Goal: Task Accomplishment & Management: Complete application form

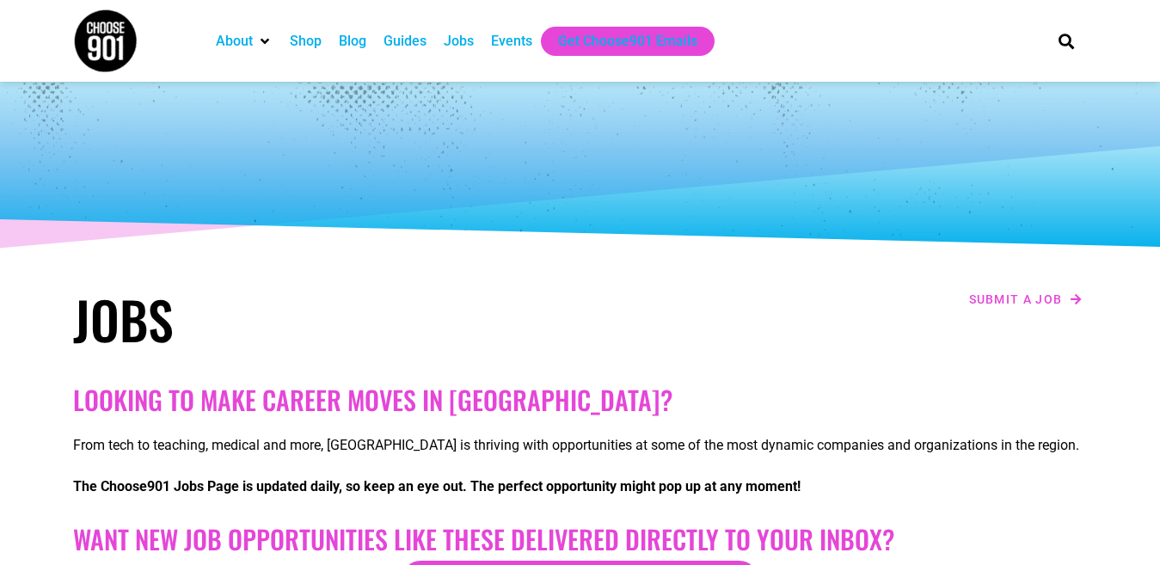
click at [416, 309] on h1 "Jobs" at bounding box center [322, 319] width 499 height 62
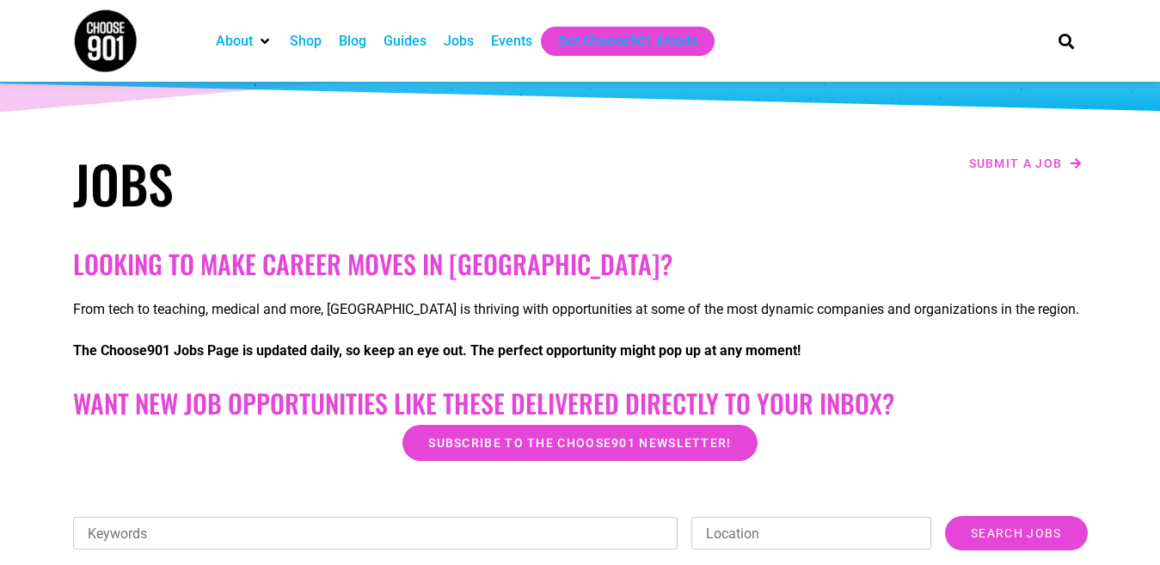
scroll to position [138, 0]
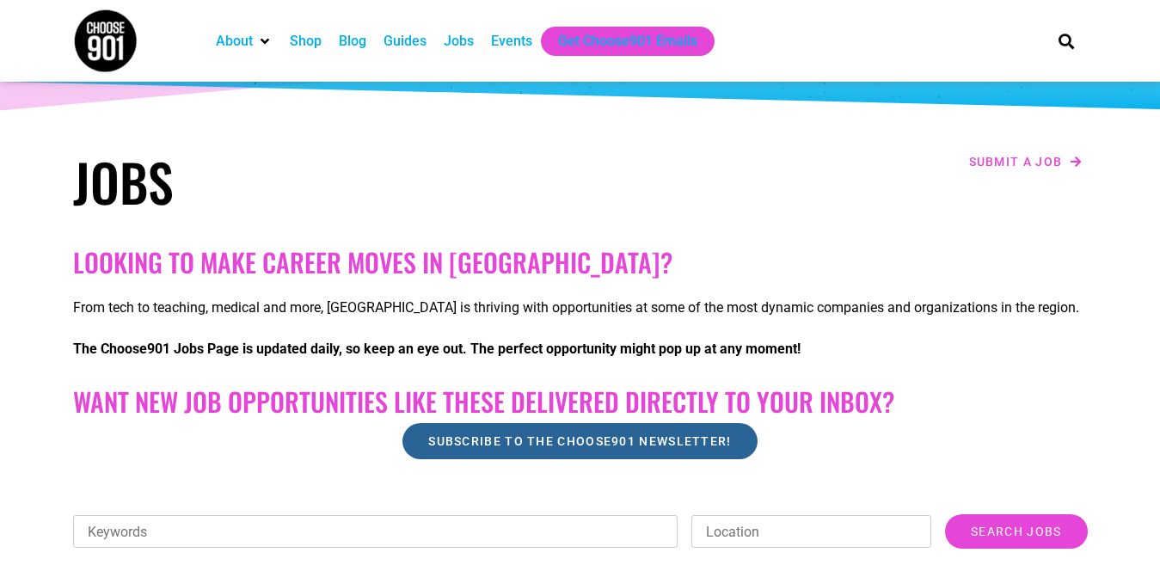
click at [527, 437] on span "Subscribe to the Choose901 newsletter!" at bounding box center [579, 441] width 303 height 12
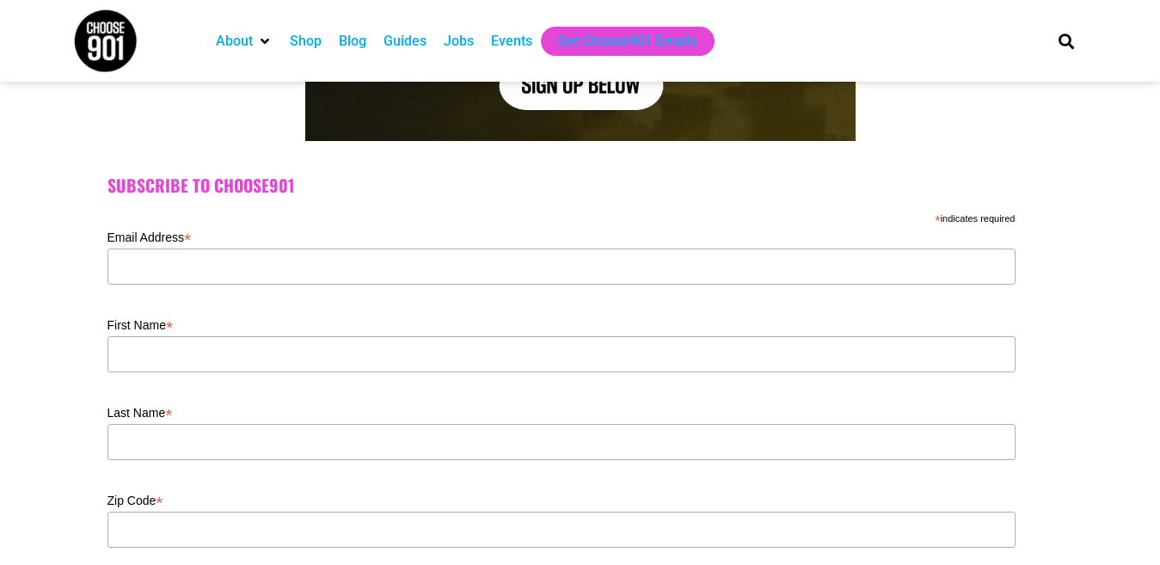
scroll to position [413, 0]
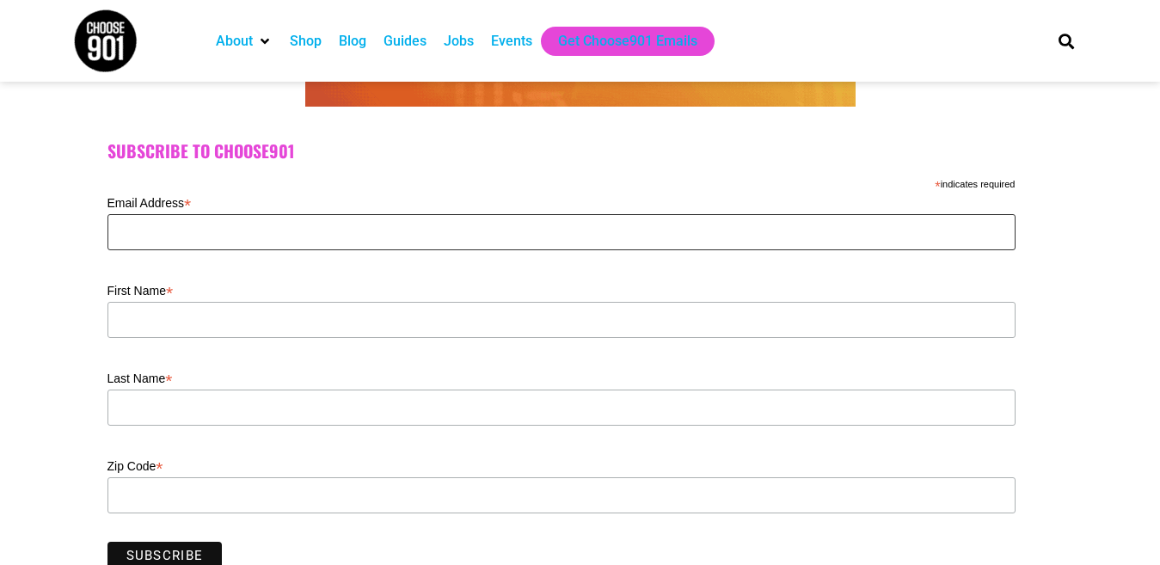
click at [565, 227] on input "Email Address *" at bounding box center [561, 232] width 908 height 36
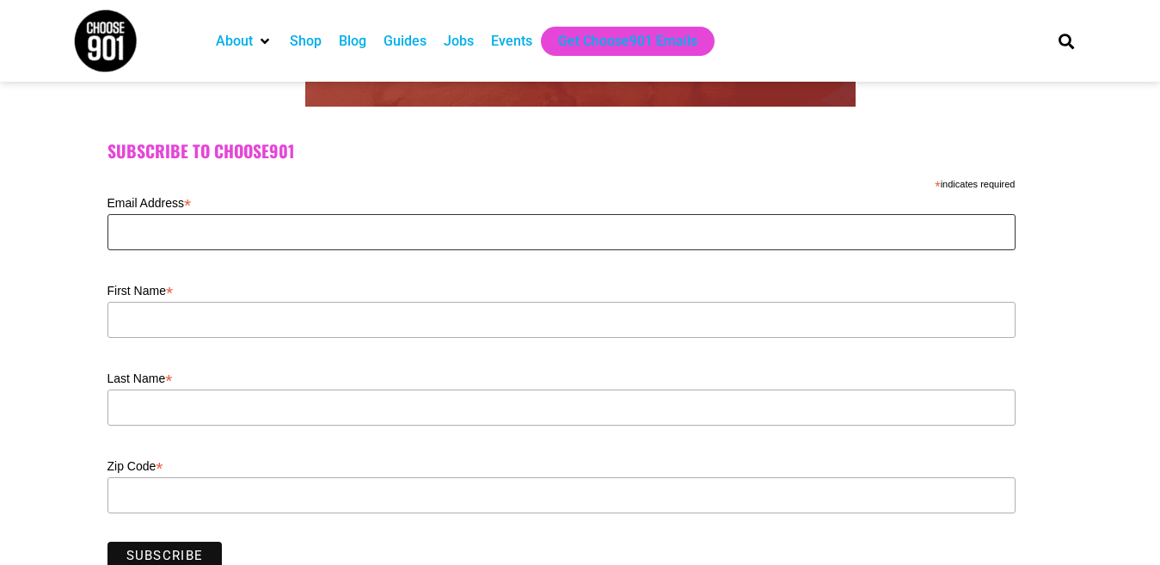
click at [565, 227] on input "Email Address *" at bounding box center [561, 232] width 908 height 36
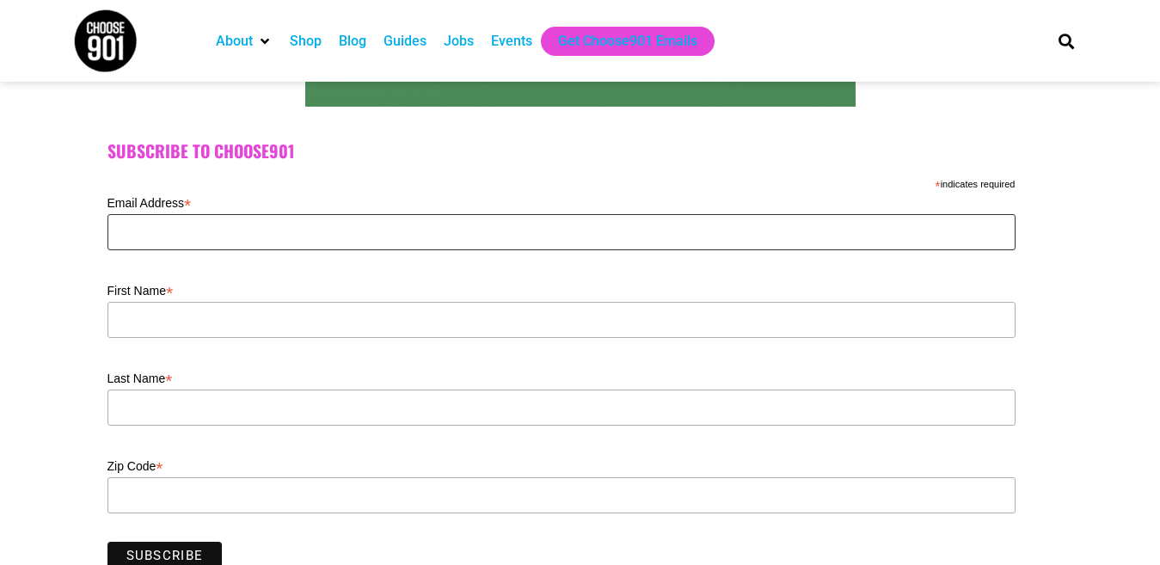
click at [565, 227] on input "Email Address *" at bounding box center [561, 232] width 908 height 36
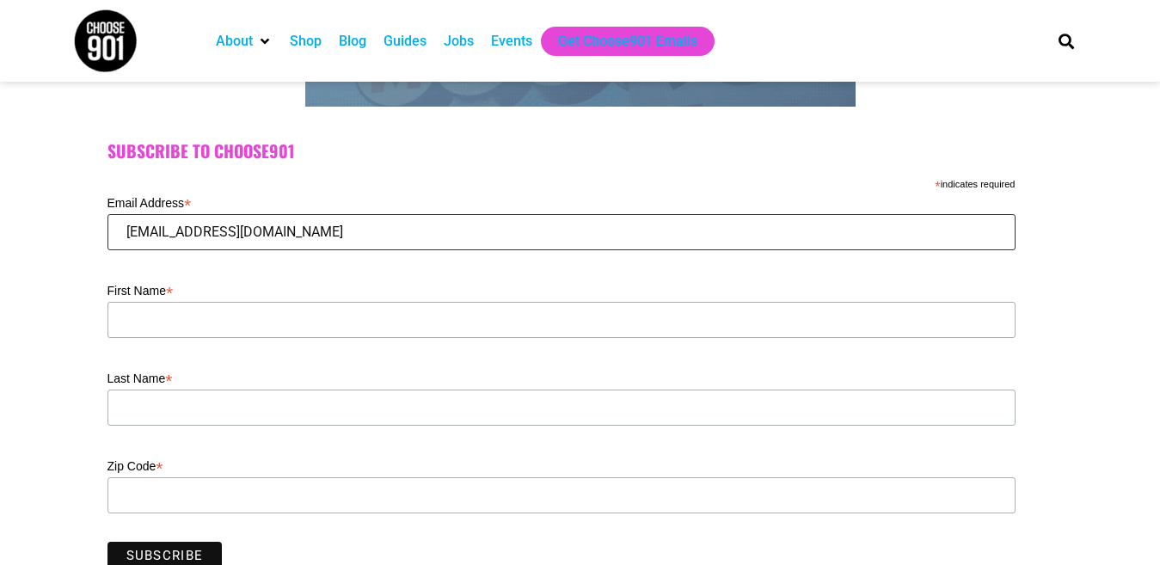
type input "mrcodywhite07@gmail.com"
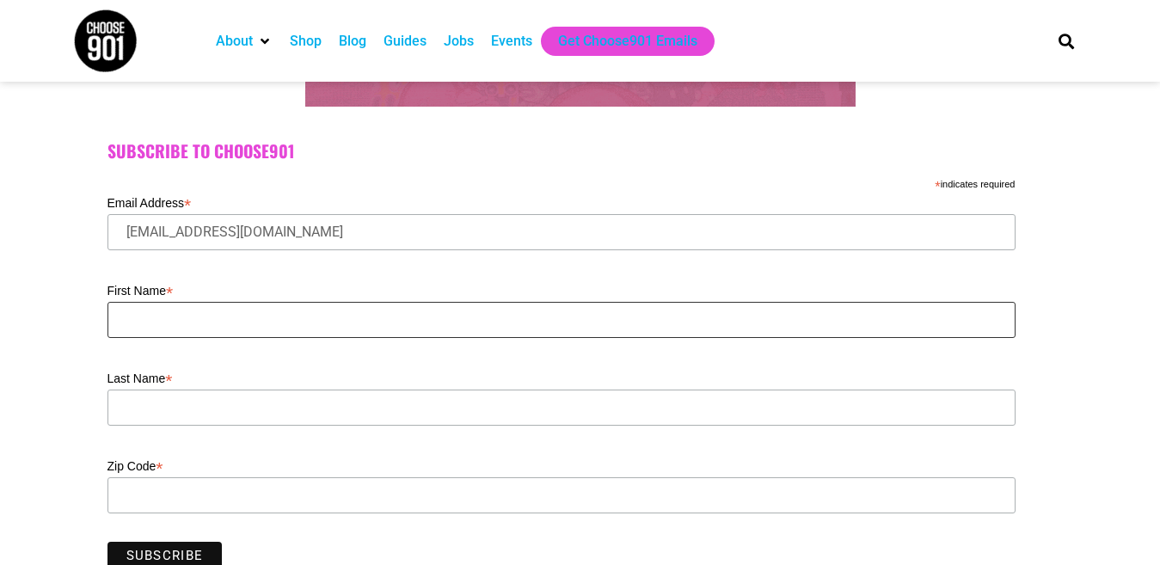
click at [399, 334] on input "First Name *" at bounding box center [561, 320] width 908 height 36
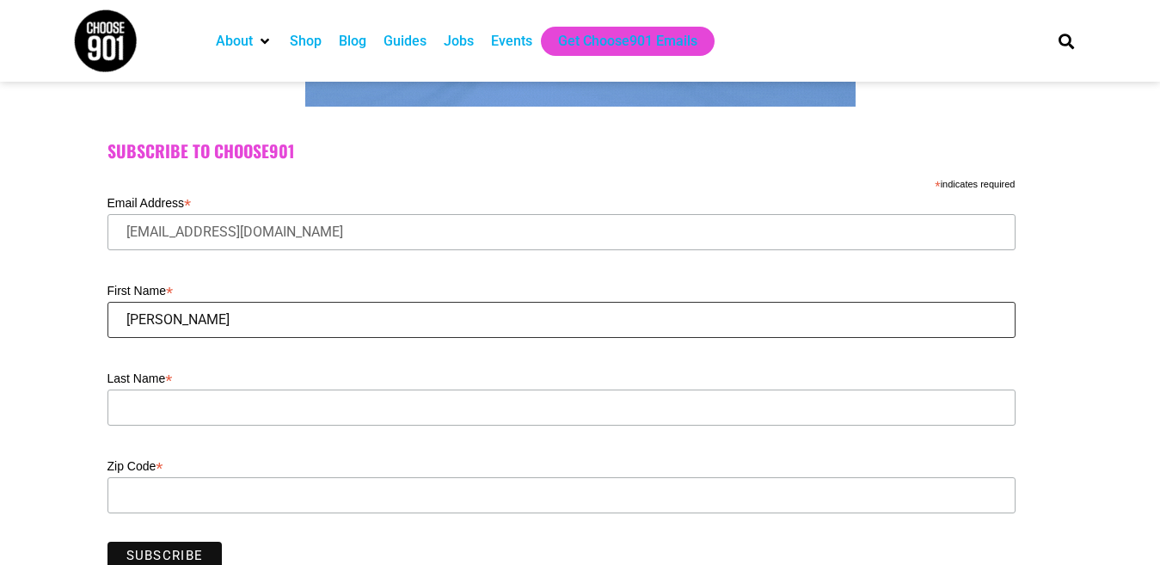
type input "cody"
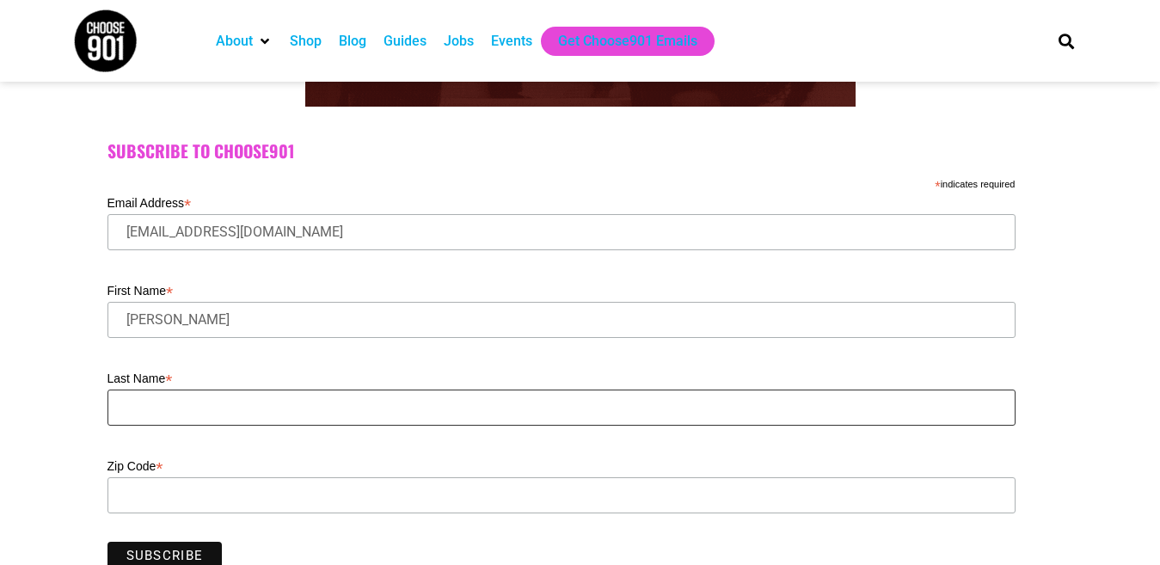
click at [298, 404] on input "Last Name *" at bounding box center [561, 408] width 908 height 36
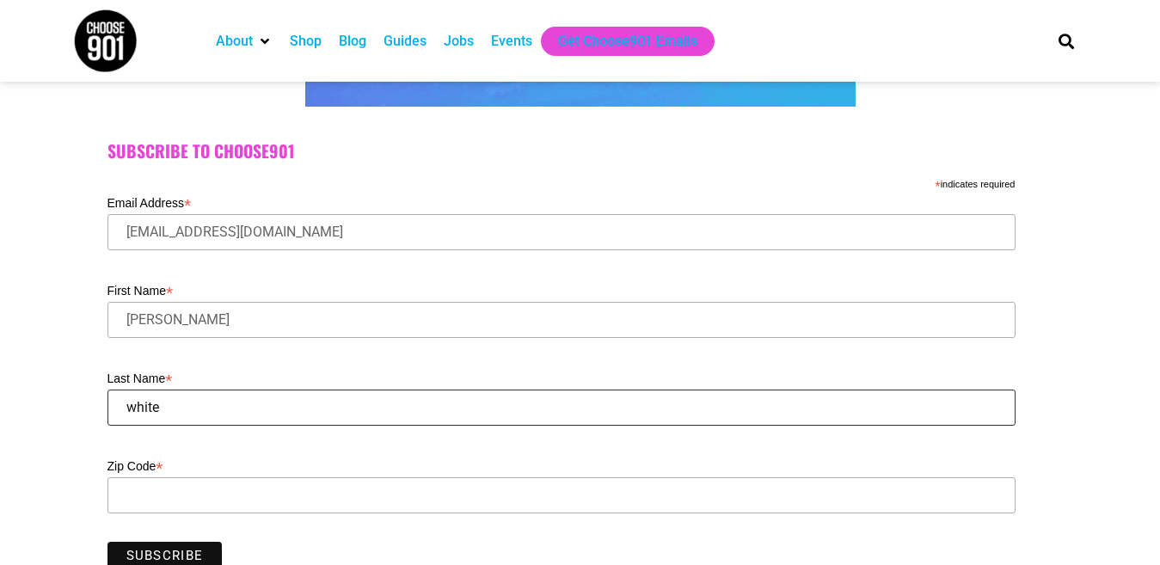
type input "white"
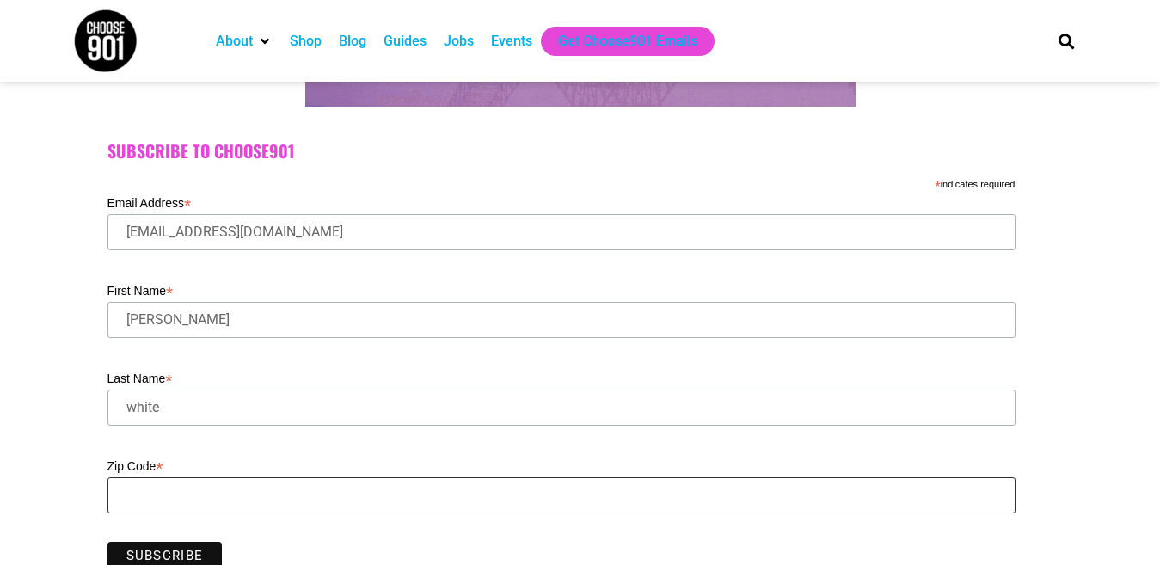
click at [211, 495] on input "Zip Code *" at bounding box center [561, 495] width 908 height 36
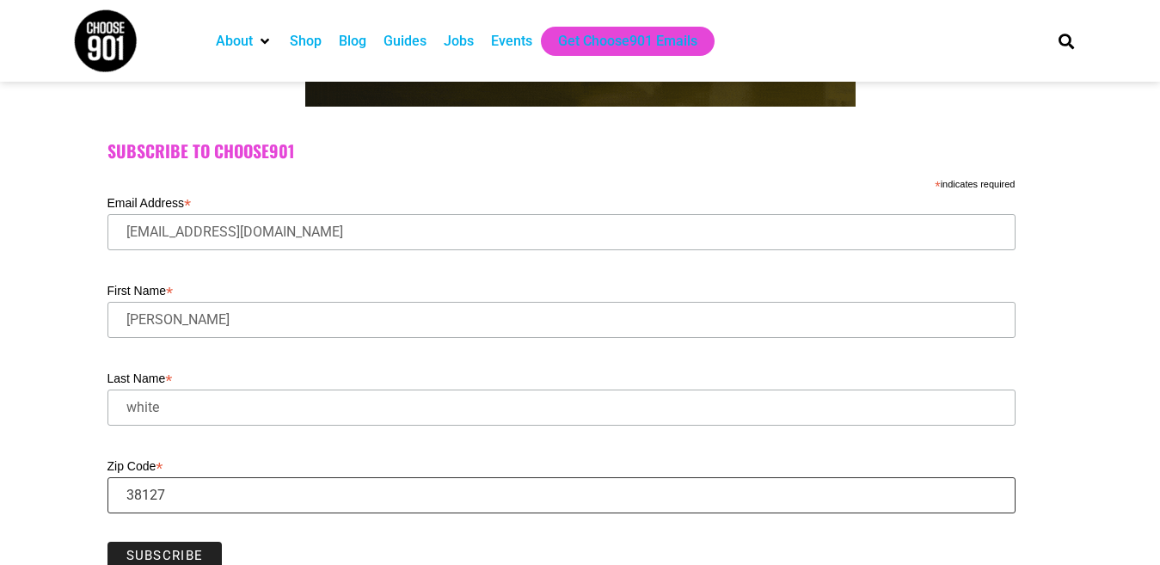
type input "38127"
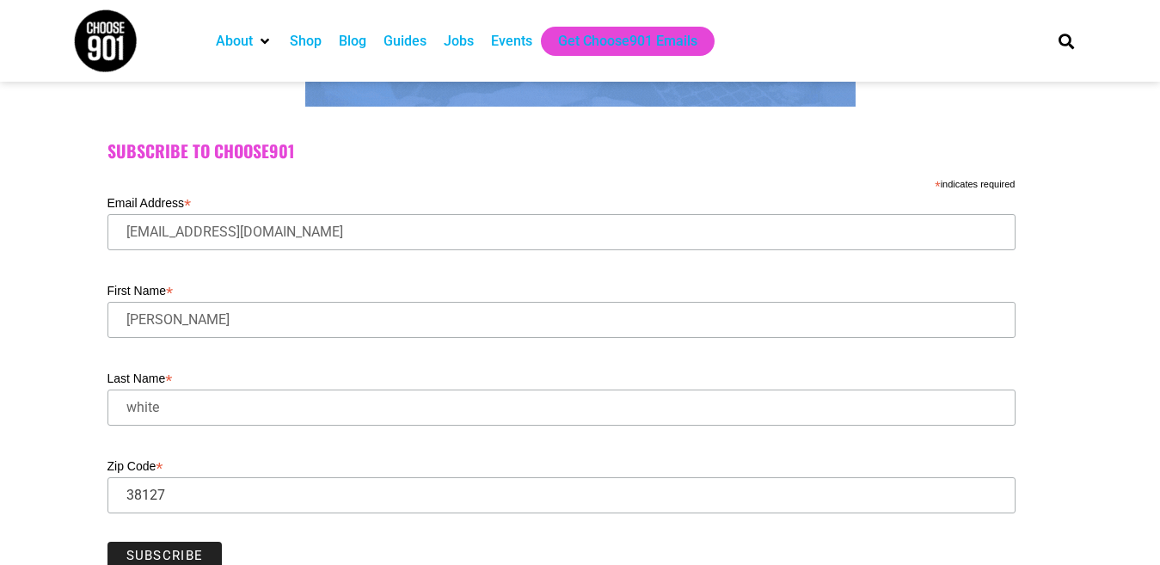
click at [189, 552] on input "Subscribe" at bounding box center [164, 556] width 115 height 28
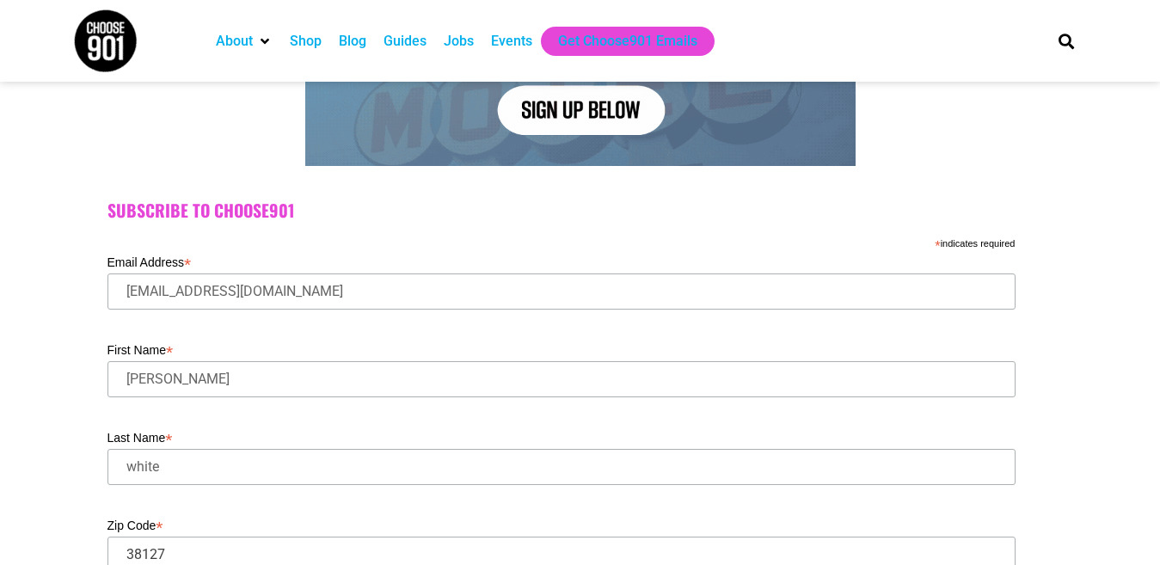
scroll to position [208, 0]
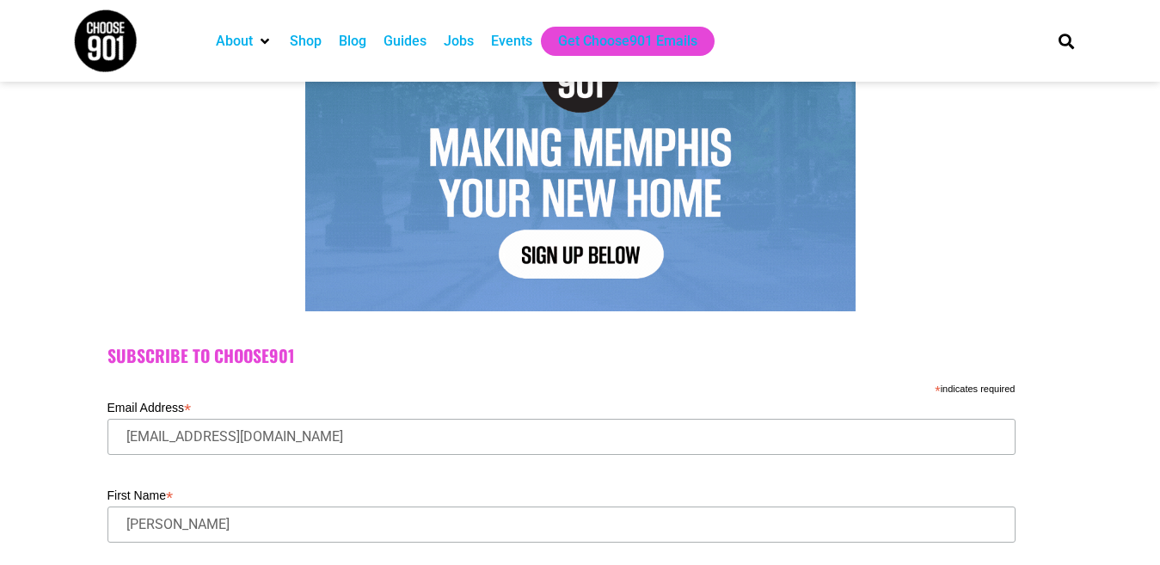
click at [459, 40] on div "Jobs" at bounding box center [459, 41] width 30 height 21
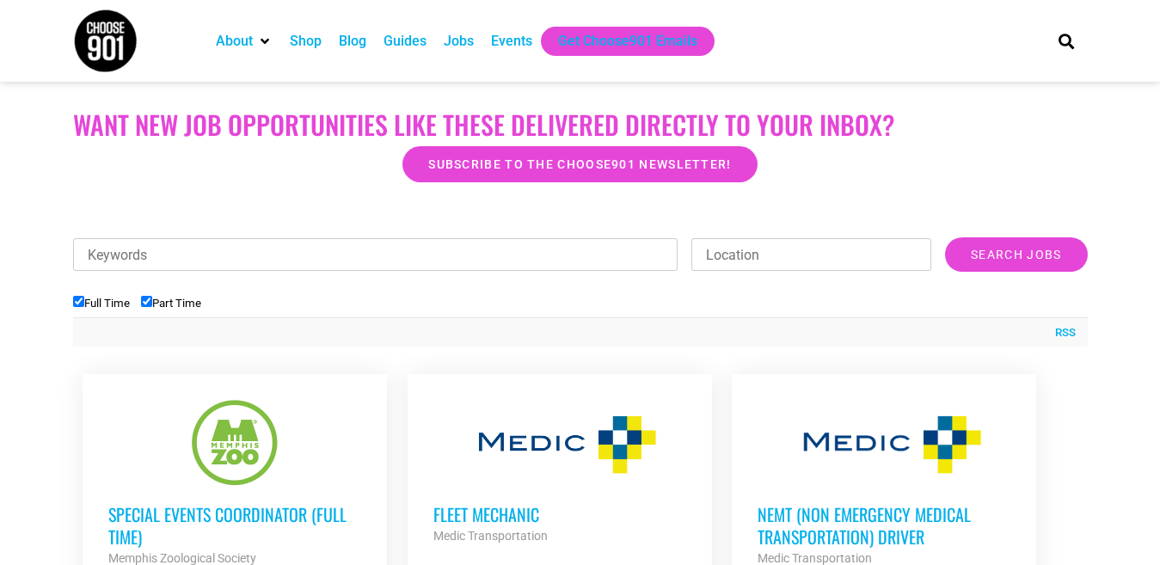
scroll to position [413, 0]
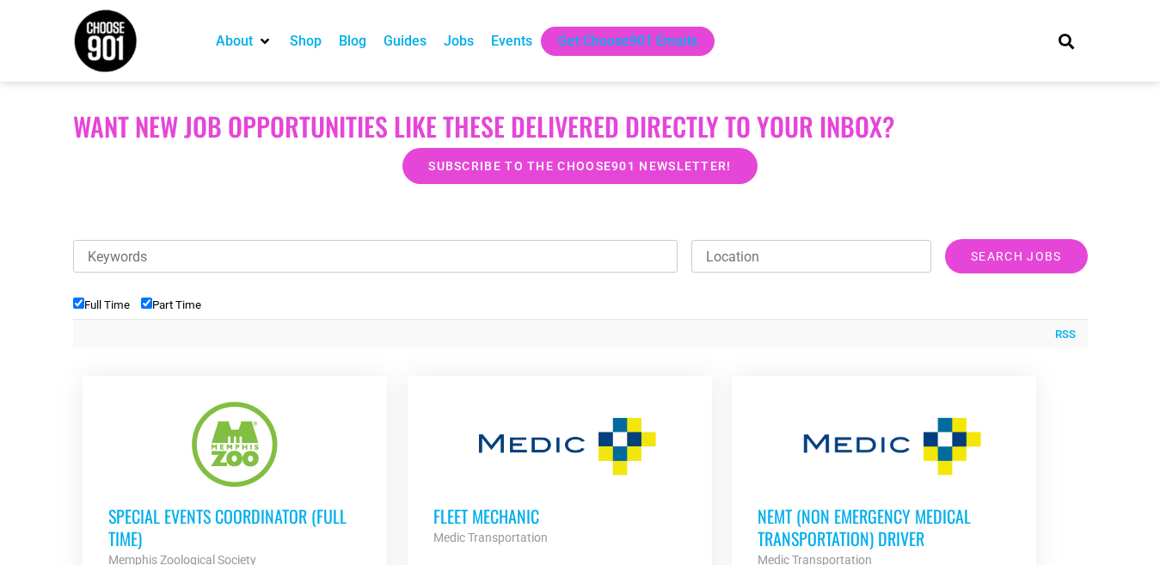
click at [460, 255] on input "Keywords" at bounding box center [375, 256] width 605 height 33
click at [454, 214] on div at bounding box center [580, 211] width 1015 height 43
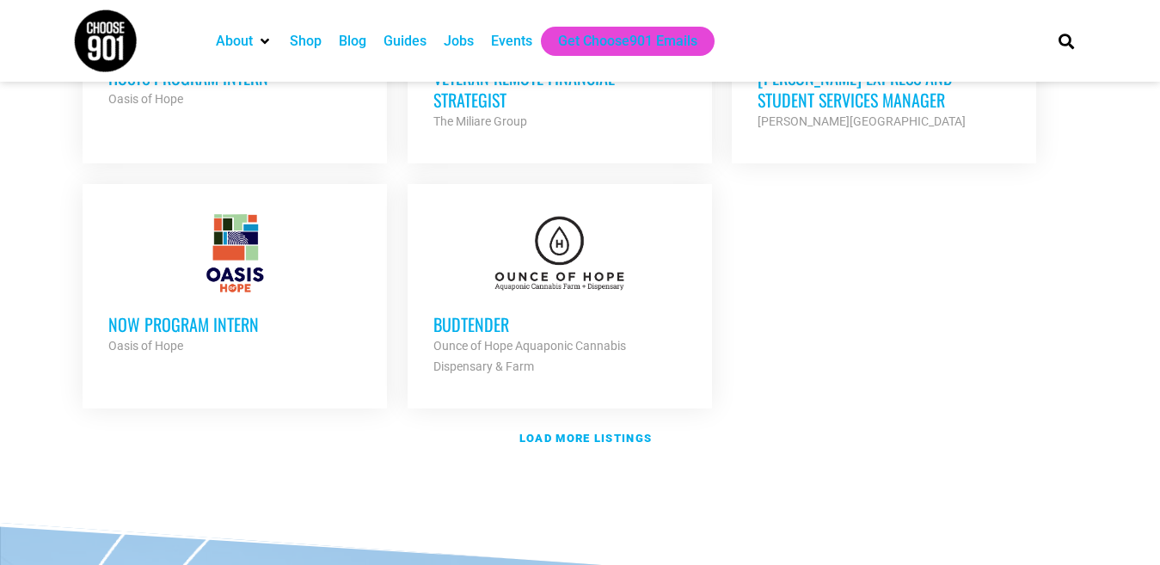
scroll to position [2098, 0]
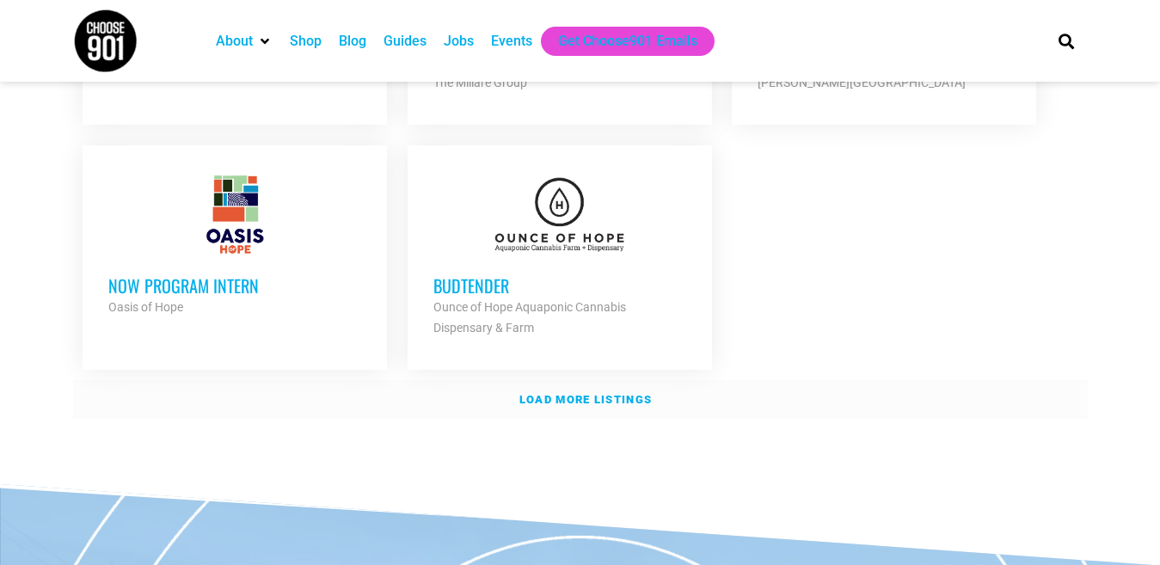
click at [565, 393] on strong "Load more listings" at bounding box center [585, 399] width 132 height 13
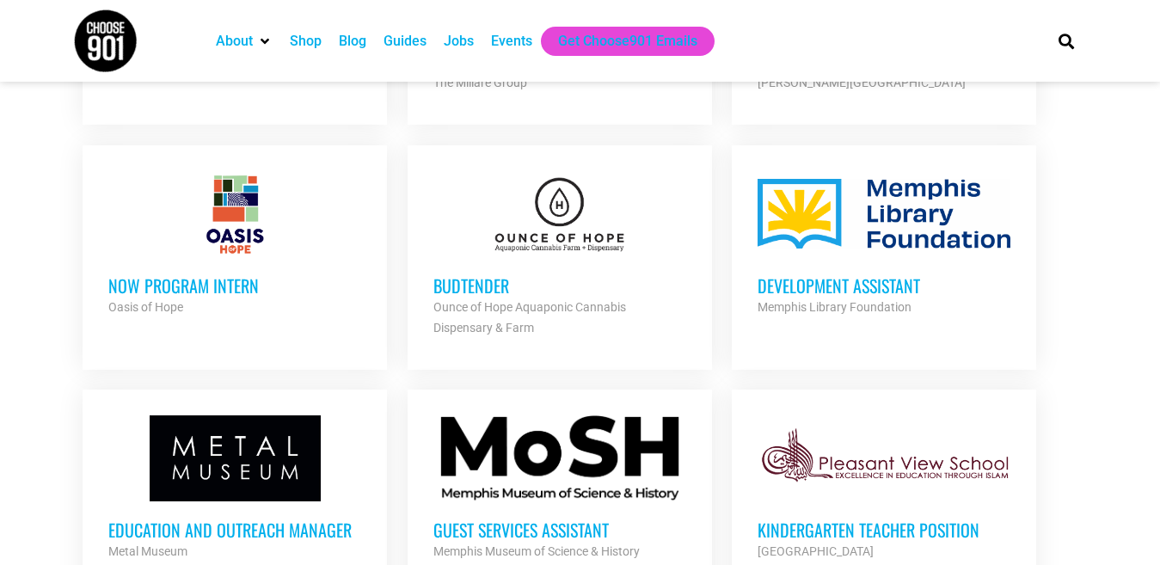
click at [594, 189] on div at bounding box center [559, 214] width 253 height 86
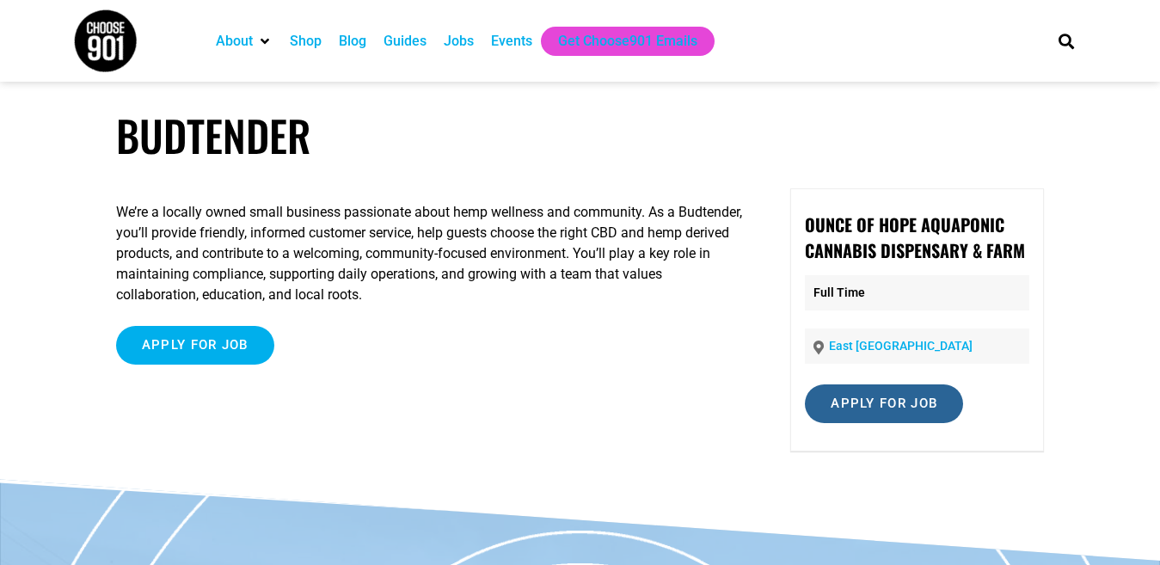
click at [859, 408] on input "Apply for job" at bounding box center [884, 403] width 158 height 39
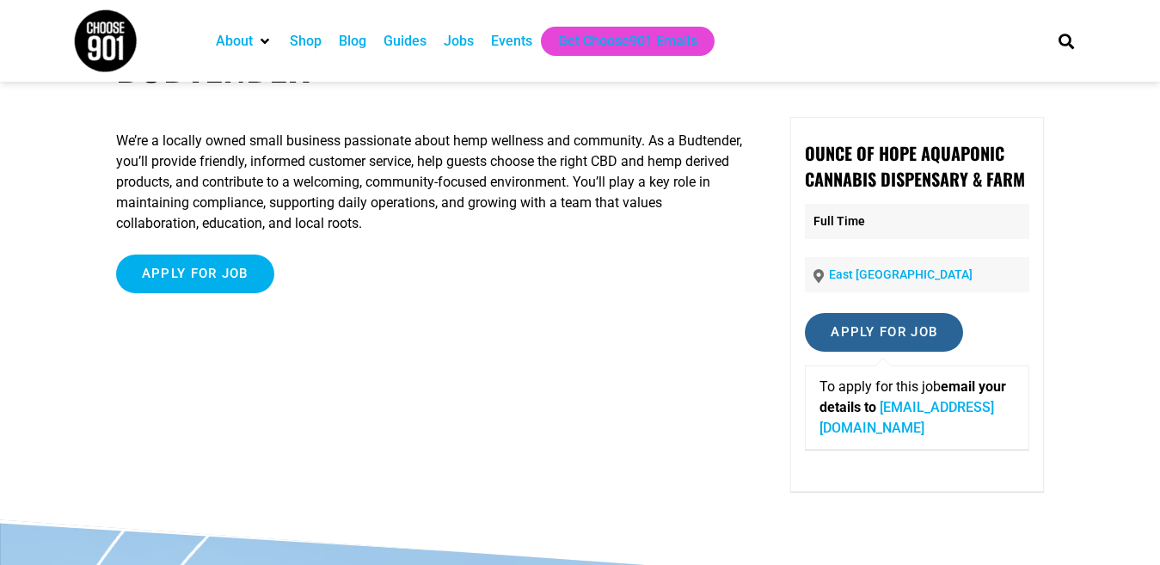
scroll to position [69, 0]
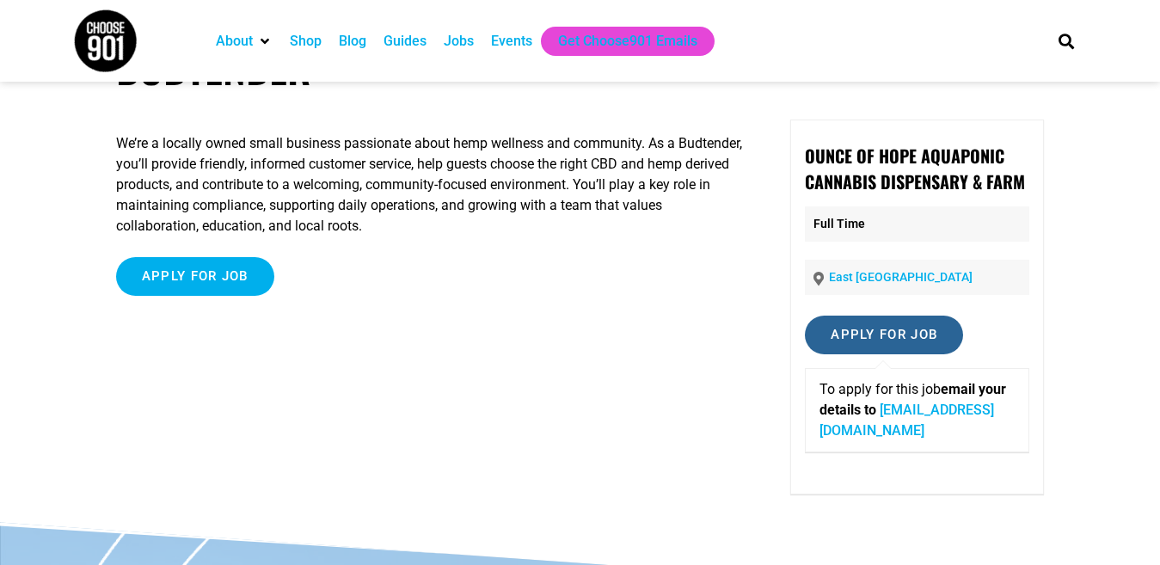
click at [881, 353] on input "Apply for job" at bounding box center [884, 335] width 158 height 39
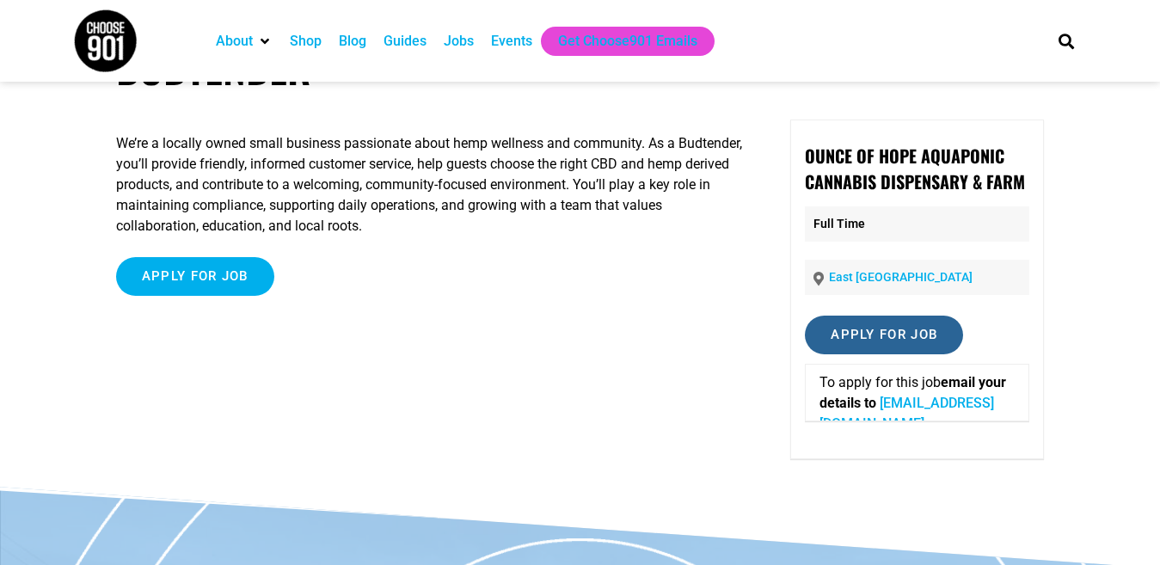
click at [881, 353] on input "Apply for job" at bounding box center [884, 335] width 158 height 39
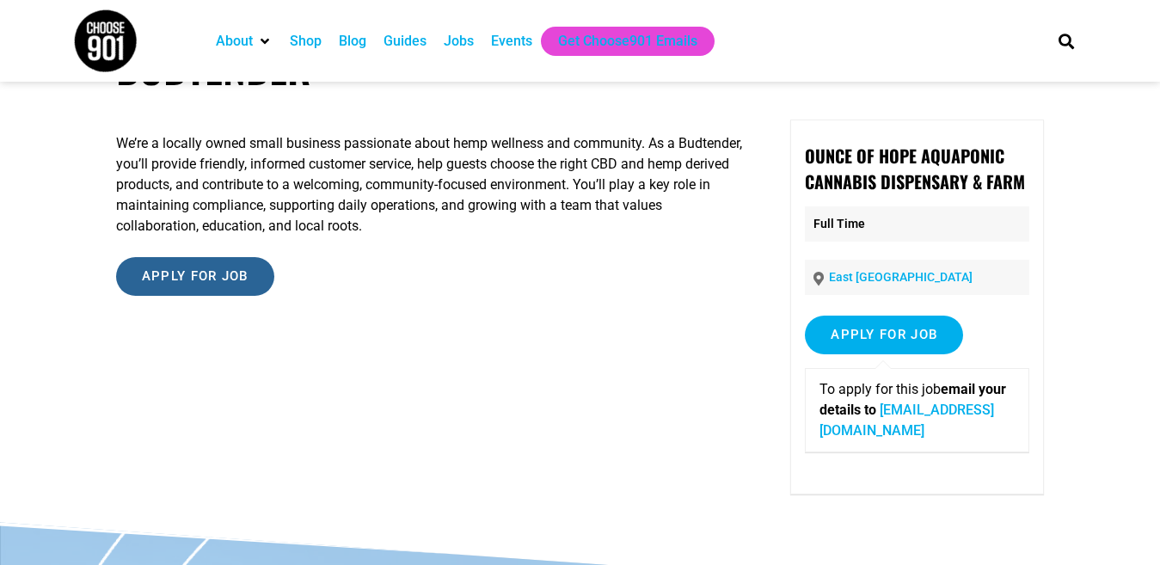
click at [236, 272] on input "Apply for job" at bounding box center [195, 276] width 158 height 39
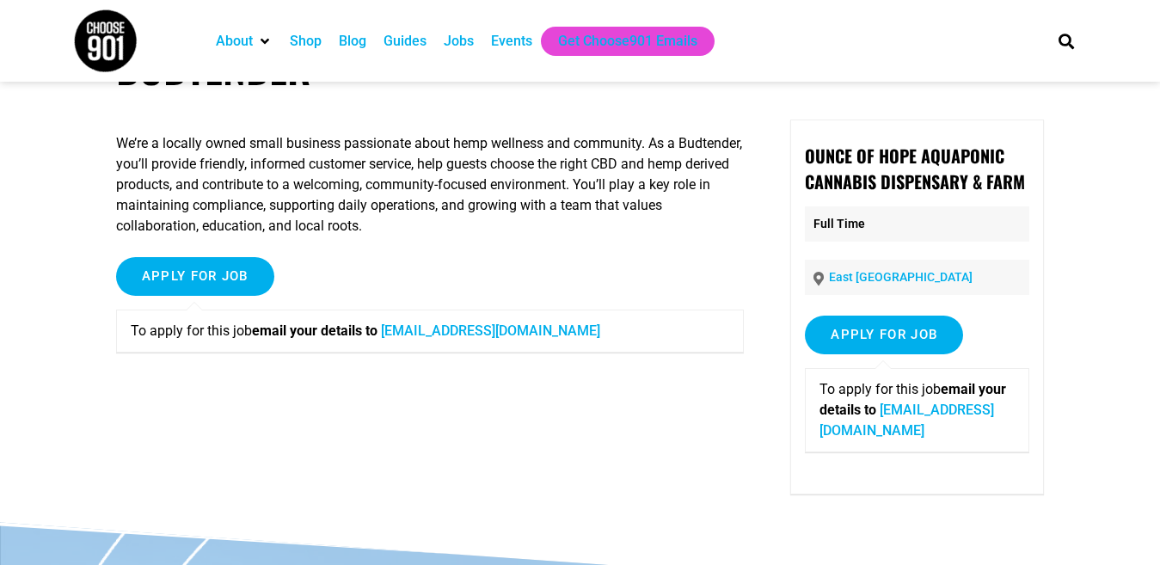
click at [509, 334] on link "info@ounceofhope.com" at bounding box center [490, 330] width 219 height 16
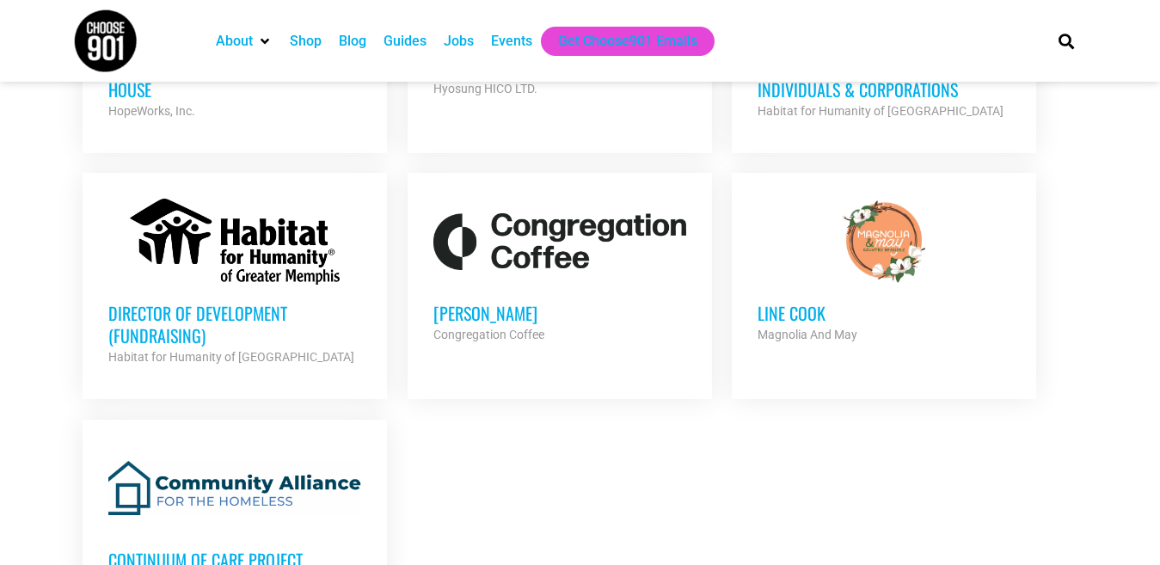
scroll to position [3543, 0]
click at [645, 206] on div at bounding box center [559, 242] width 253 height 86
